Goal: Navigation & Orientation: Find specific page/section

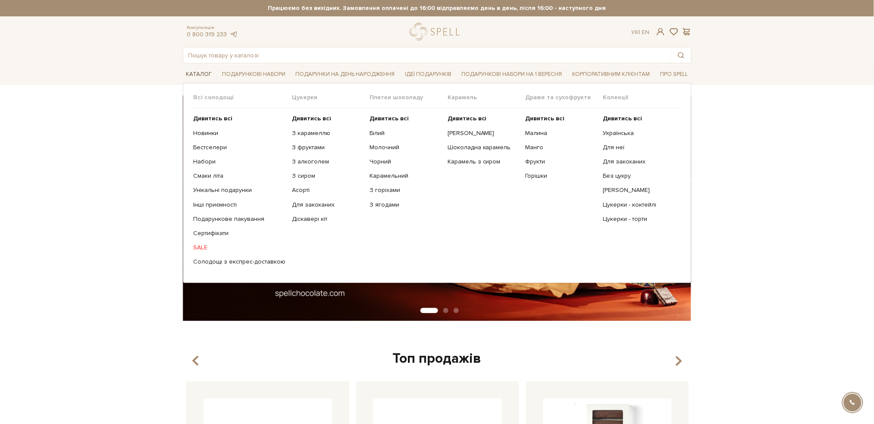
click at [199, 77] on link "Каталог" at bounding box center [199, 74] width 33 height 13
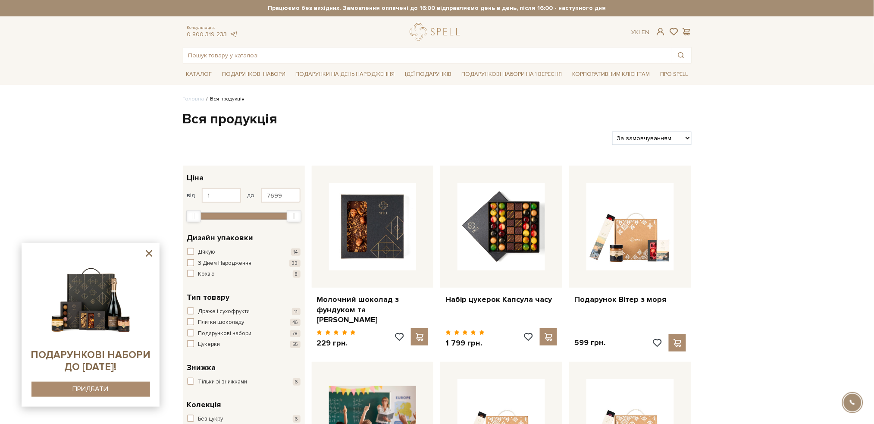
click at [149, 252] on icon at bounding box center [149, 253] width 11 height 11
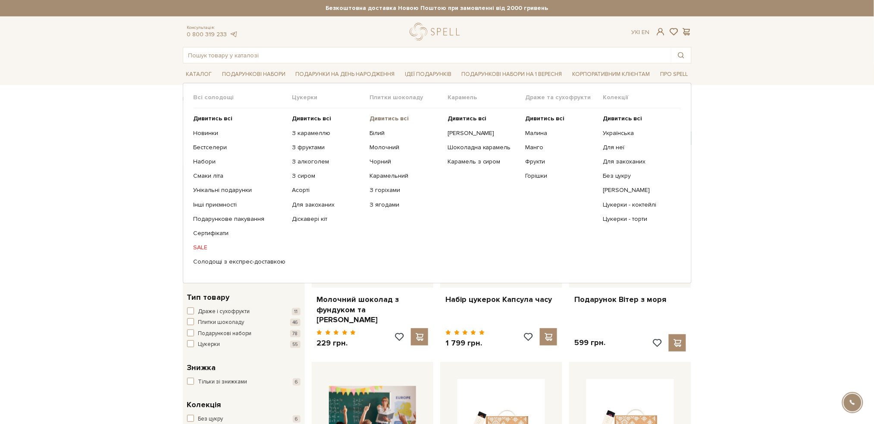
click at [374, 119] on b "Дивитись всі" at bounding box center [389, 118] width 39 height 7
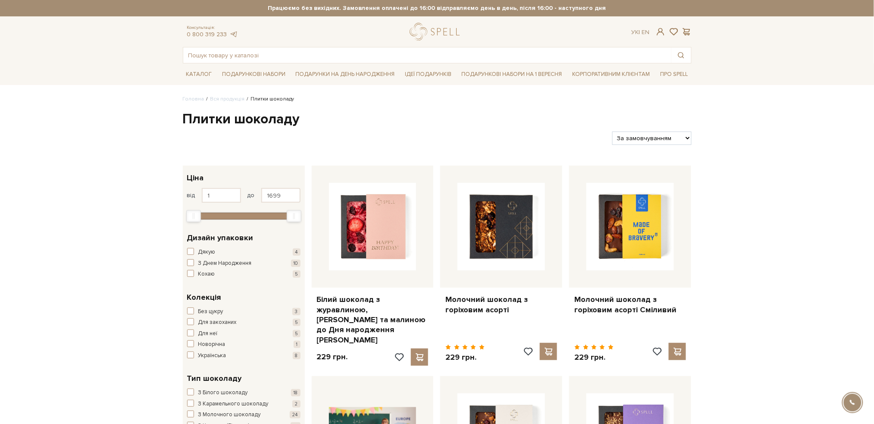
click at [684, 137] on select "За замовчуванням За Ціною (зростання) За Ціною (зменшення) Новинки За популярні…" at bounding box center [651, 138] width 79 height 13
select select "https://spellchocolate.com/our-productions/plitki-shokoladu/?sort=p.price&order…"
click at [612, 132] on select "За замовчуванням За Ціною (зростання) За Ціною (зменшення) Новинки За популярні…" at bounding box center [651, 138] width 79 height 13
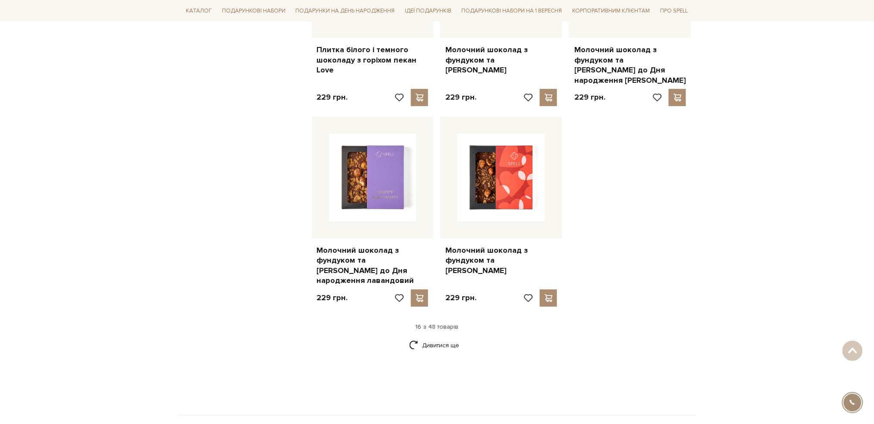
scroll to position [1035, 0]
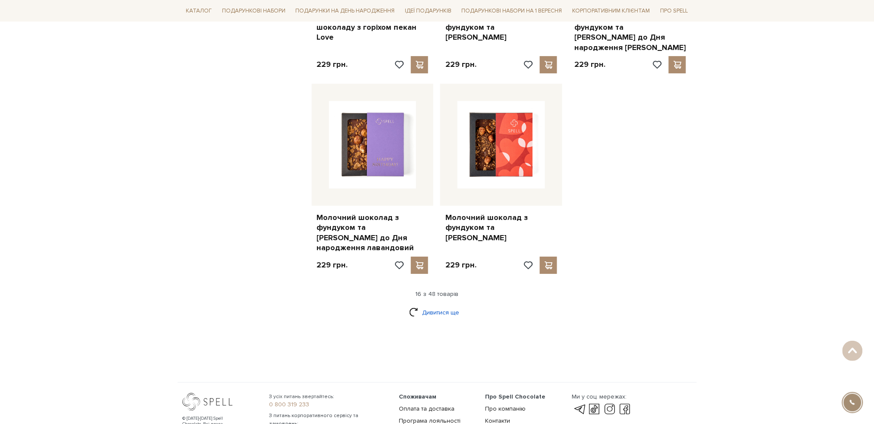
click at [450, 305] on link "Дивитися ще" at bounding box center [437, 312] width 56 height 15
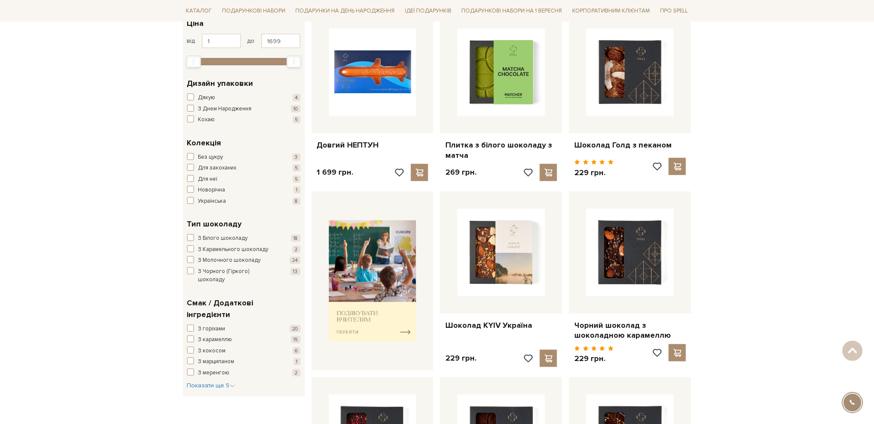
scroll to position [230, 0]
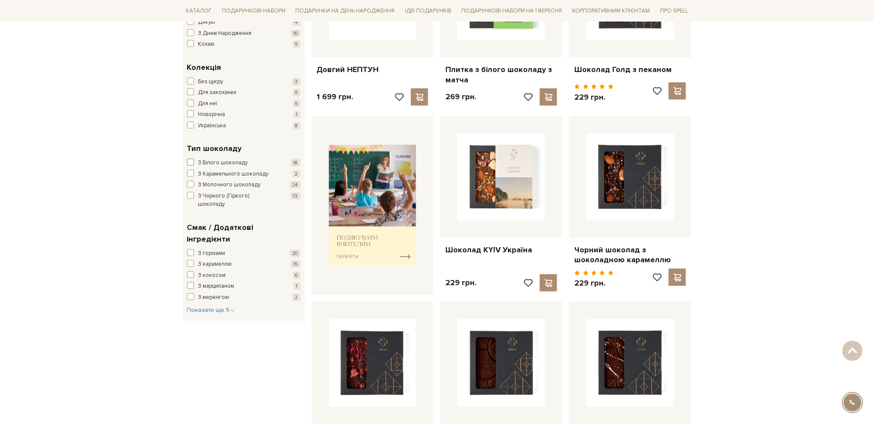
click at [191, 160] on span "button" at bounding box center [190, 162] width 7 height 7
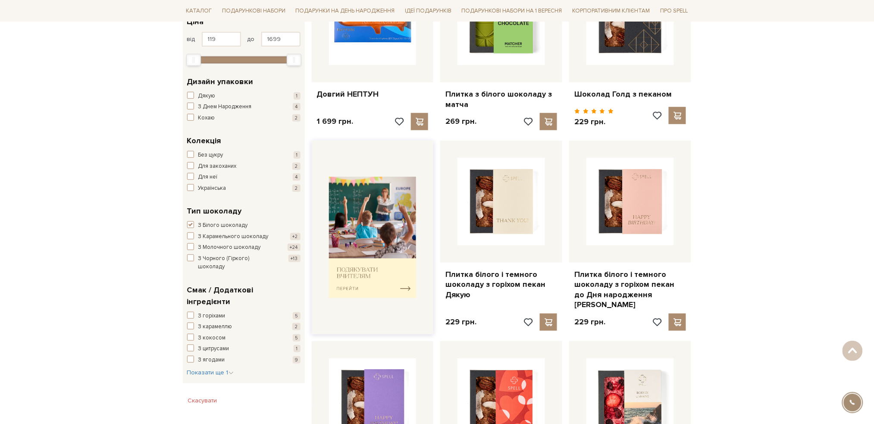
scroll to position [57, 0]
